Goal: Find specific page/section: Find specific page/section

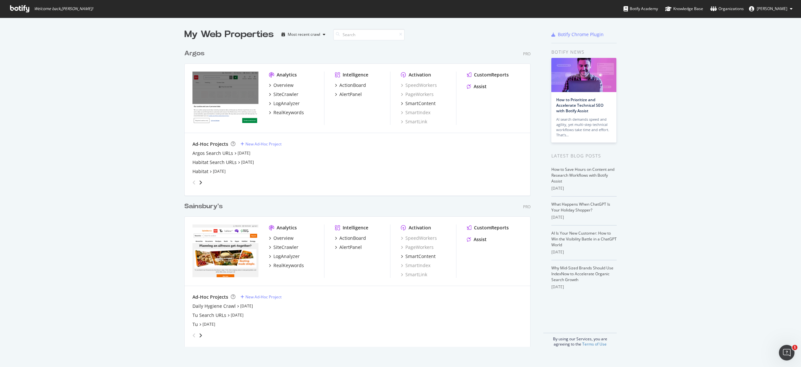
drag, startPoint x: 0, startPoint y: 0, endPoint x: 137, endPoint y: 304, distance: 333.3
click at [137, 304] on div "My Web Properties Most recent crawl Argos Pro Analytics Overview SiteCrawler Lo…" at bounding box center [400, 187] width 801 height 339
click at [244, 160] on link "[DATE]" at bounding box center [247, 162] width 13 height 6
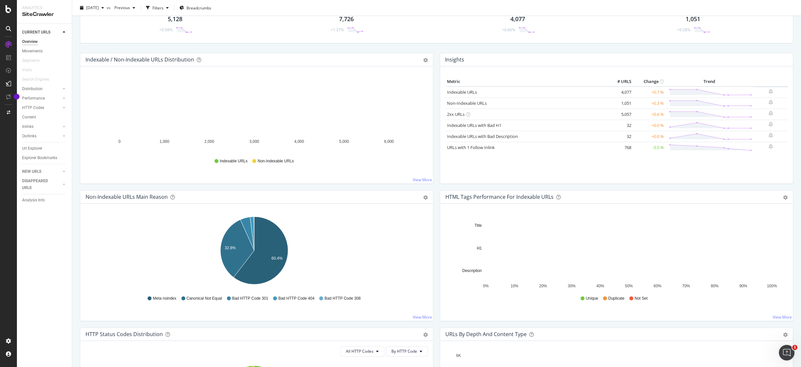
scroll to position [42, 0]
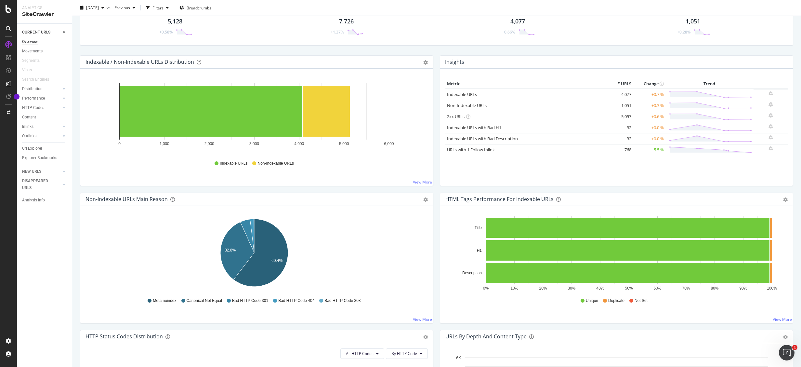
click at [73, 266] on div "Crawled URLs 5,128 +0.58% Discovered URLs 7,726 +1.37% Indexable URLs 4,077 +0.…" at bounding box center [436, 173] width 729 height 367
click at [38, 157] on div "Explorer Bookmarks" at bounding box center [39, 157] width 35 height 7
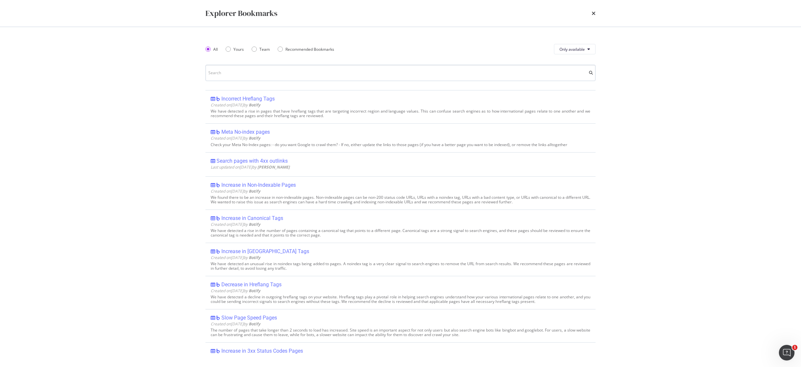
click at [254, 67] on input "modal" at bounding box center [401, 73] width 390 height 16
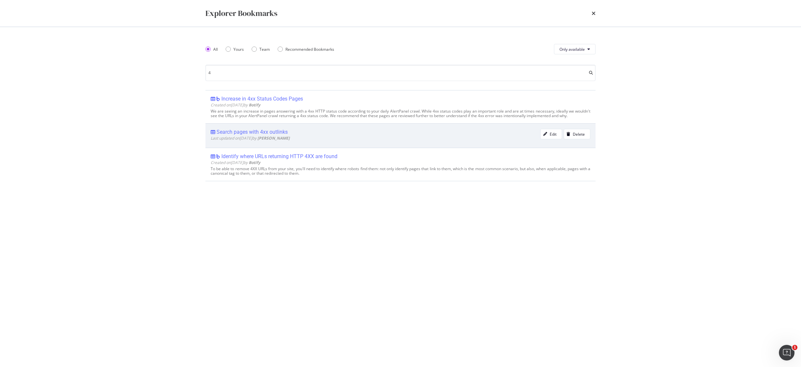
type input "4"
click at [276, 131] on div "Search pages with 4xx outlinks" at bounding box center [252, 132] width 71 height 7
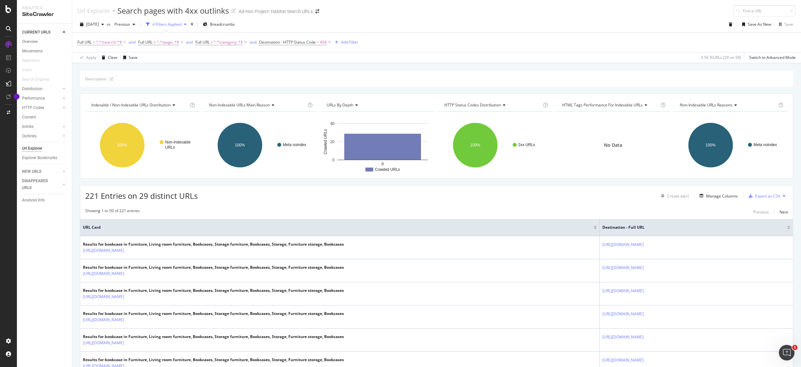
click at [445, 67] on div "Description: Indexable / Non-Indexable URLs distribution Chart (by Value) Table…" at bounding box center [436, 71] width 729 height 16
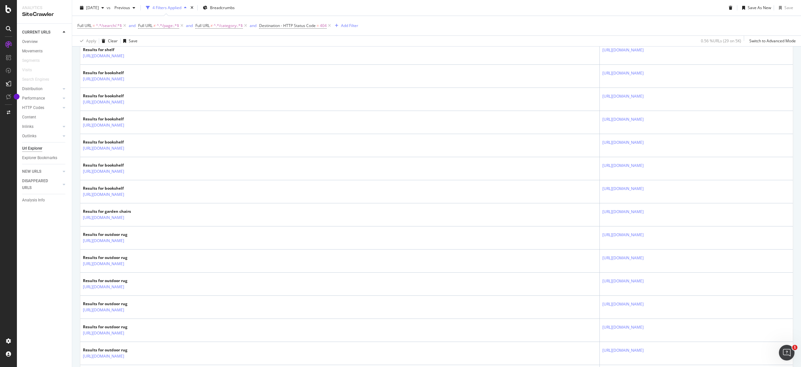
scroll to position [864, 0]
